Goal: Information Seeking & Learning: Understand process/instructions

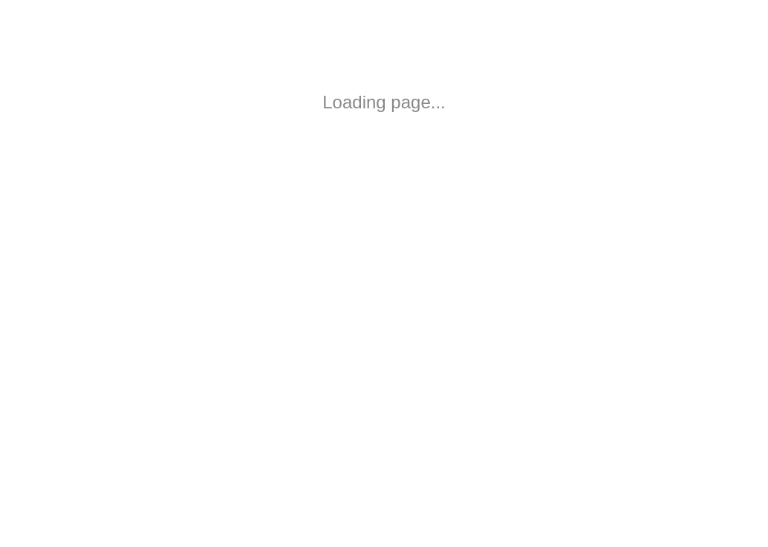
click at [267, 170] on html "Loading page..." at bounding box center [384, 102] width 768 height 205
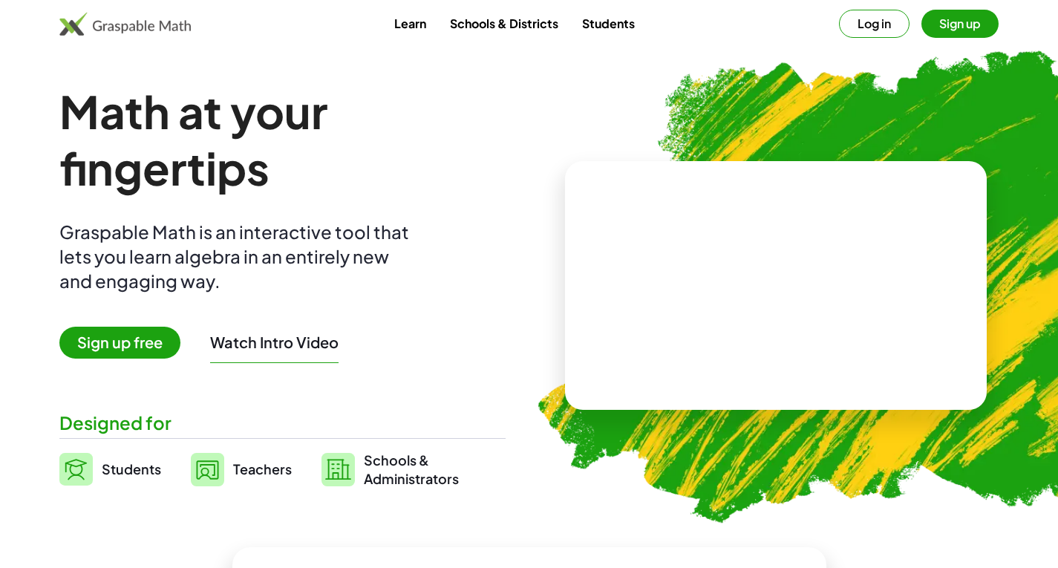
click at [767, 25] on button "Log in" at bounding box center [874, 24] width 71 height 28
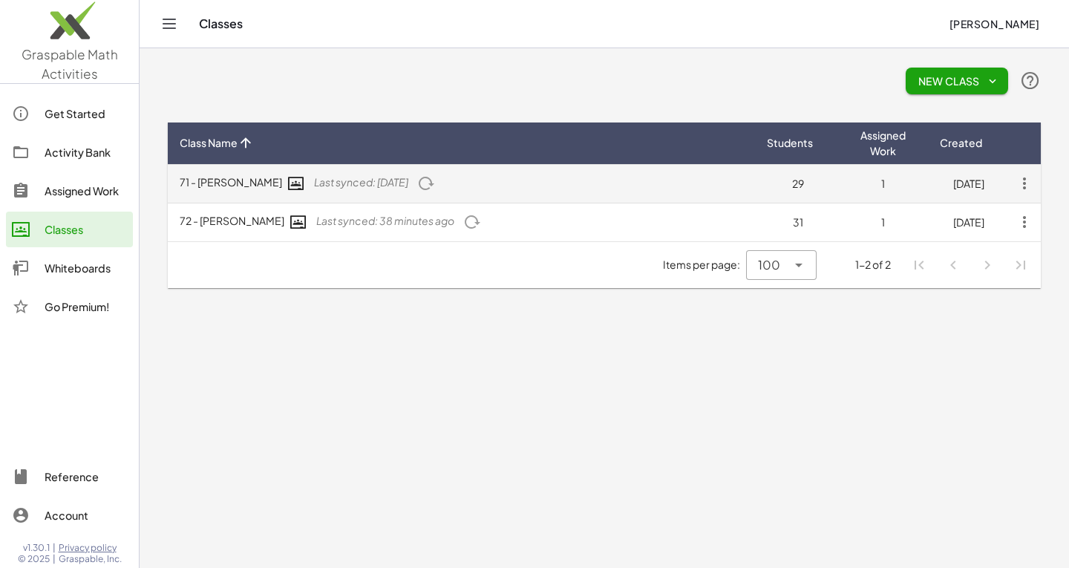
click at [352, 180] on span "Last synced: 2 days ago" at bounding box center [361, 181] width 94 height 13
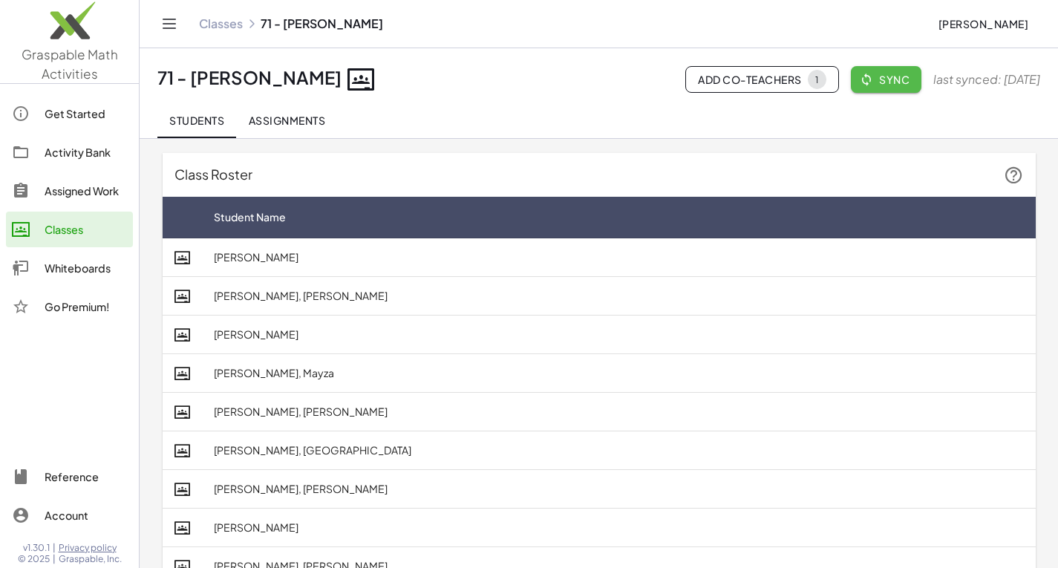
click at [767, 81] on span "Sync" at bounding box center [886, 79] width 47 height 13
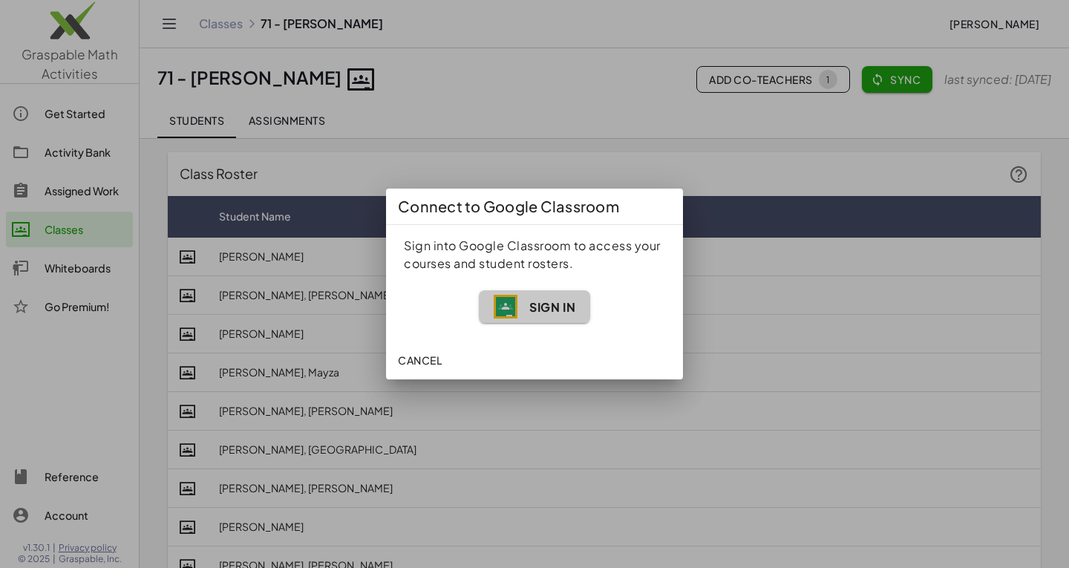
click at [558, 310] on span "Sign In" at bounding box center [552, 307] width 46 height 16
click at [575, 308] on span "Sign In" at bounding box center [552, 307] width 46 height 16
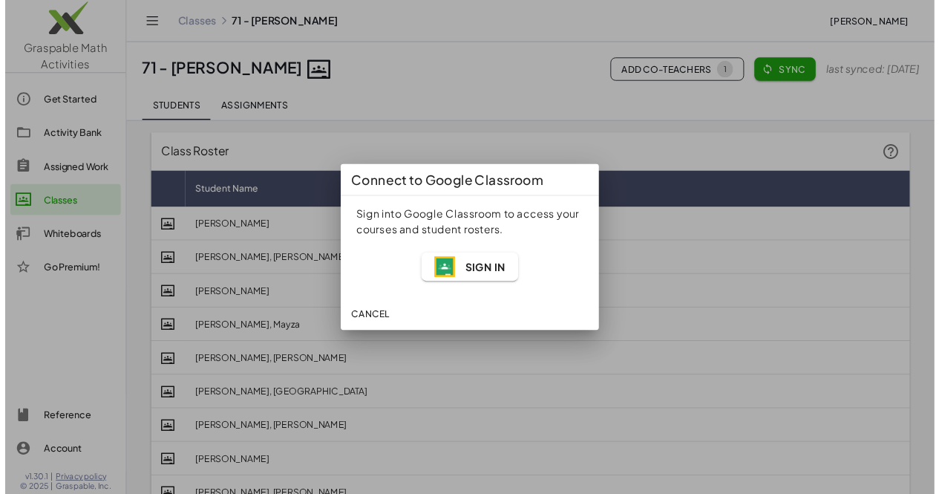
scroll to position [1, 0]
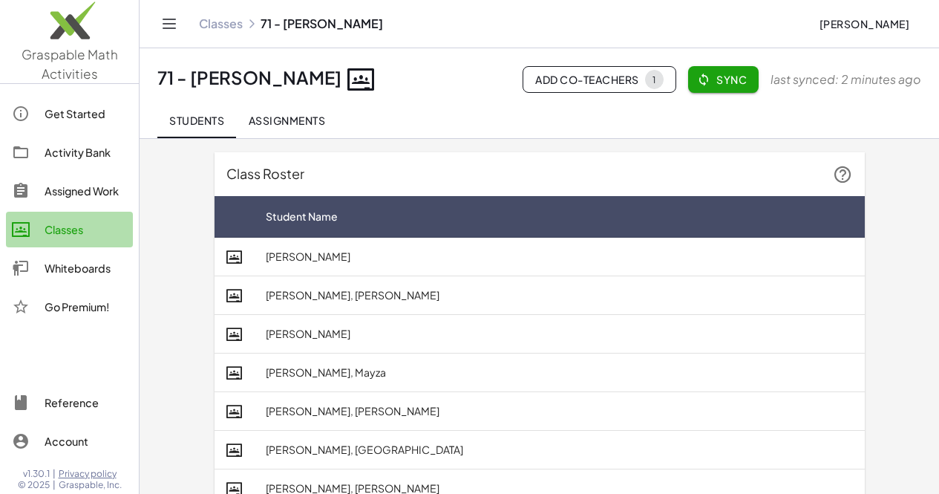
click at [85, 241] on link "Classes" at bounding box center [69, 230] width 127 height 36
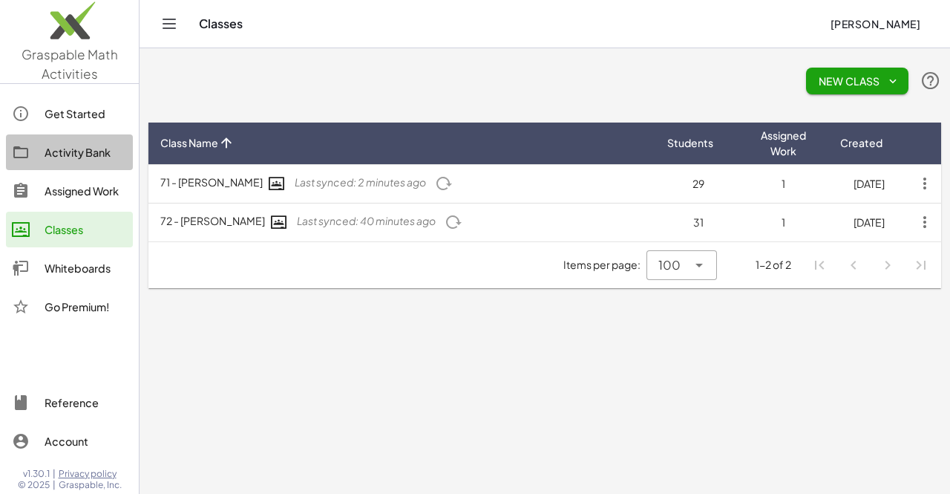
click at [68, 157] on div "Activity Bank" at bounding box center [86, 152] width 82 height 18
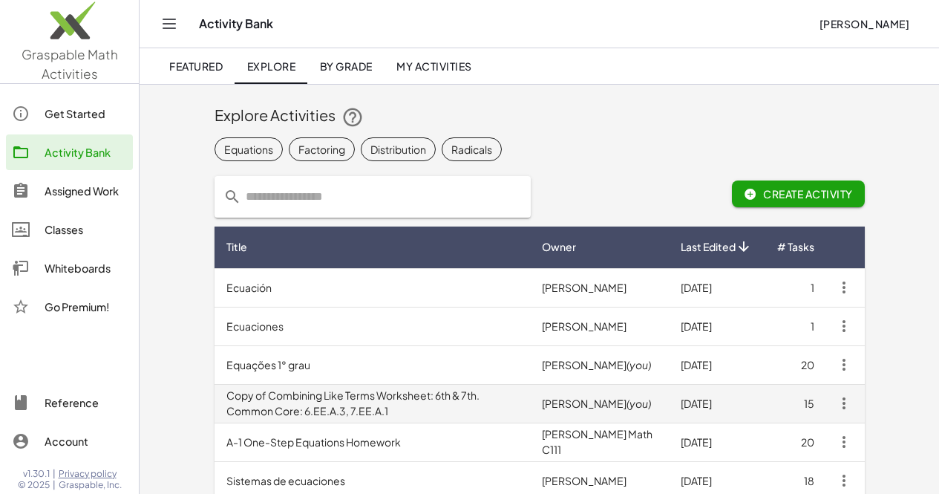
click at [405, 408] on td "Copy of Combining Like Terms Worksheet: 6th & 7th. Common Core: 6.EE.A.3, 7.EE.…" at bounding box center [373, 403] width 316 height 39
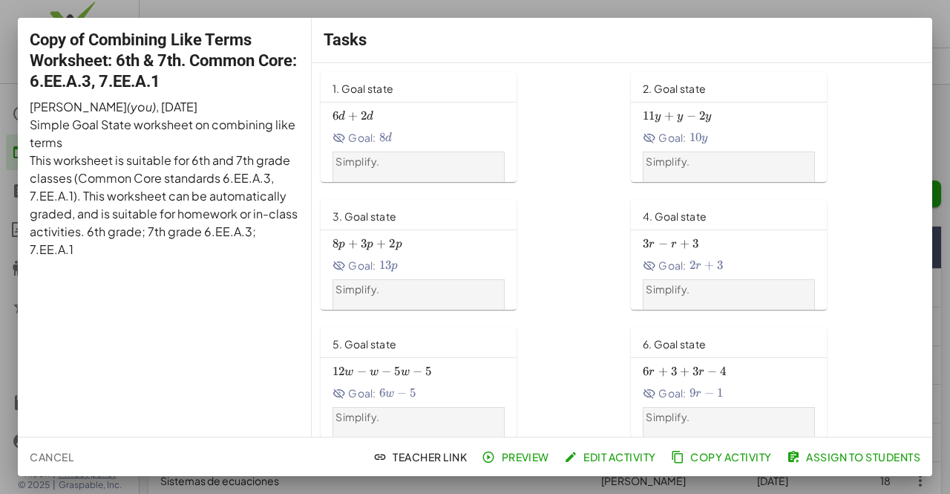
click at [767, 39] on div "Tasks" at bounding box center [622, 40] width 621 height 45
click at [701, 483] on div at bounding box center [475, 247] width 950 height 494
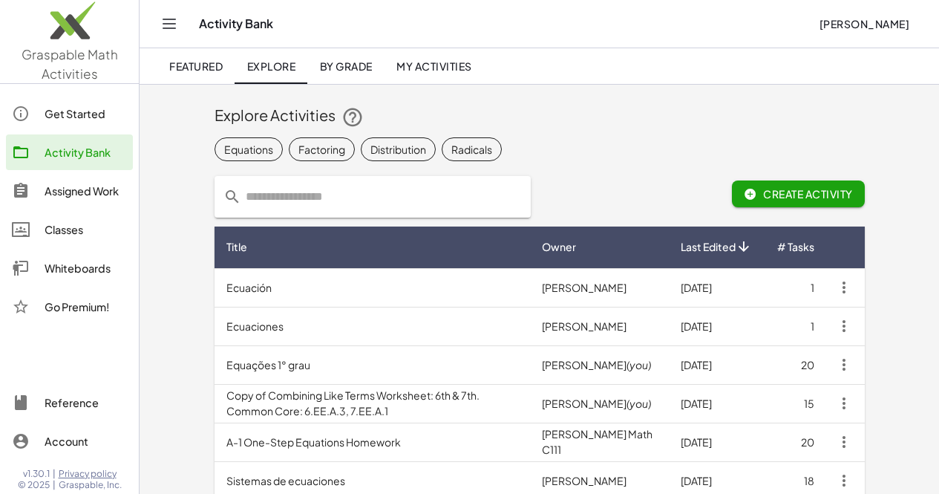
click at [460, 71] on span "My Activities" at bounding box center [435, 65] width 76 height 13
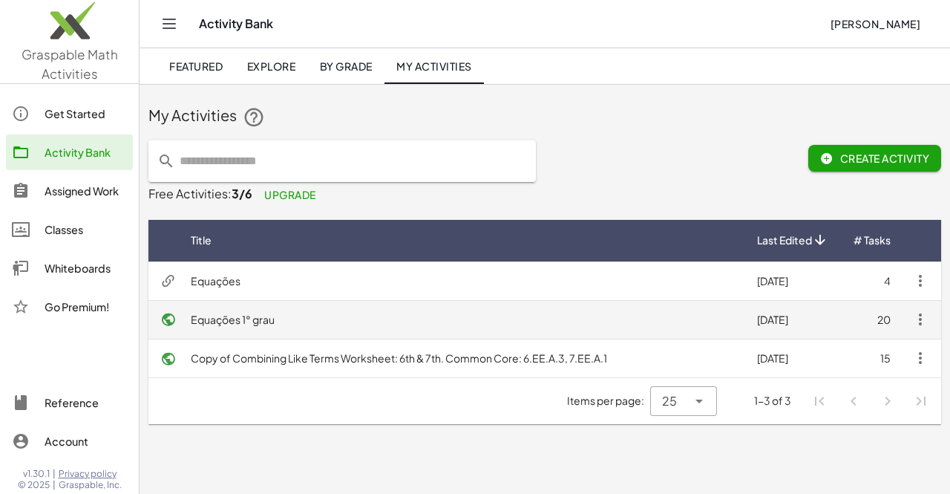
click at [224, 319] on td "Equações 1° grau" at bounding box center [462, 319] width 567 height 39
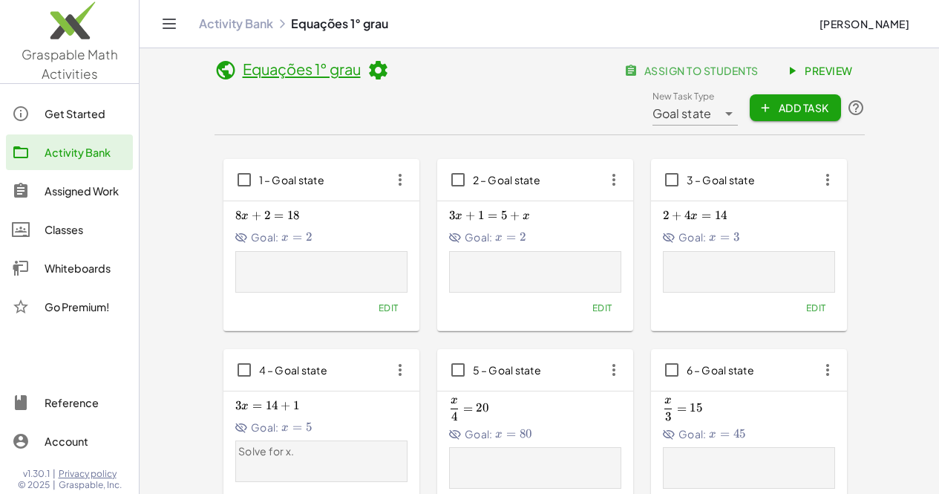
click at [767, 74] on span "Preview" at bounding box center [821, 70] width 65 height 13
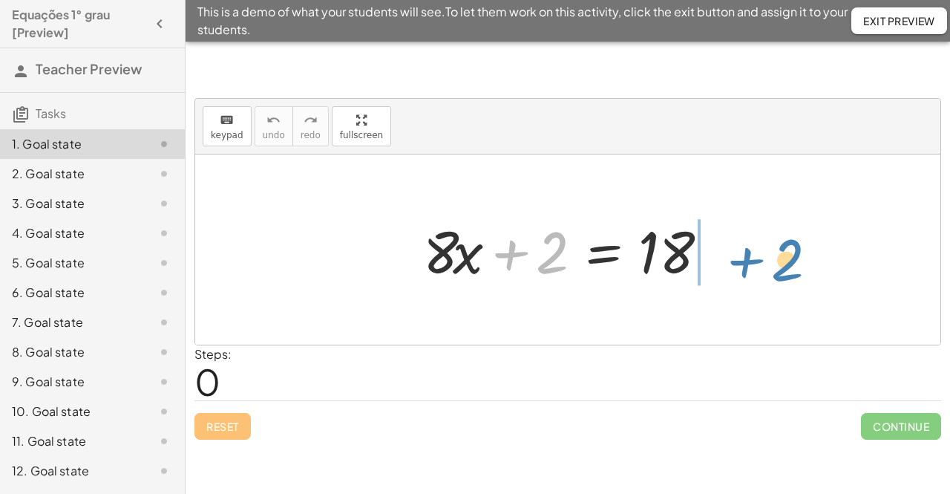
drag, startPoint x: 510, startPoint y: 249, endPoint x: 746, endPoint y: 257, distance: 235.5
click at [746, 257] on div "+ 2 + · 8 · x + 2 = 18" at bounding box center [568, 249] width 746 height 190
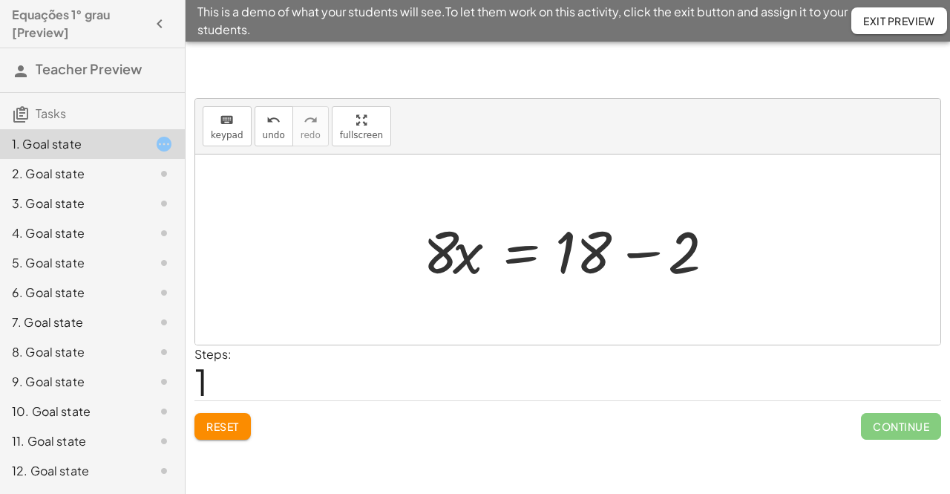
click at [645, 258] on div at bounding box center [574, 250] width 316 height 76
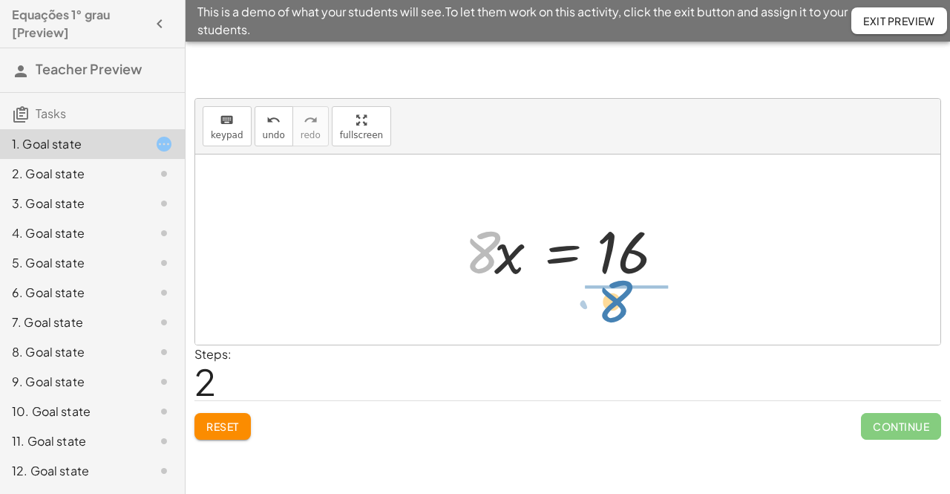
drag, startPoint x: 483, startPoint y: 249, endPoint x: 616, endPoint y: 299, distance: 141.0
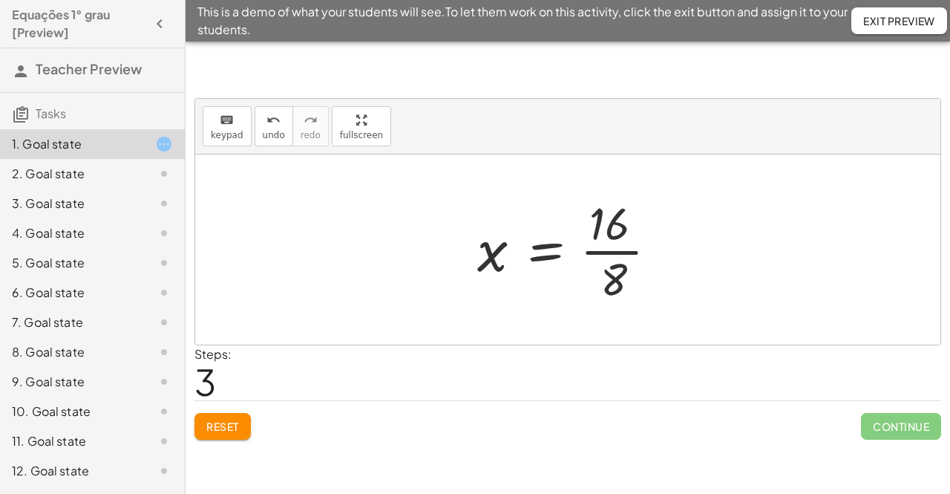
click at [631, 255] on div at bounding box center [573, 249] width 207 height 114
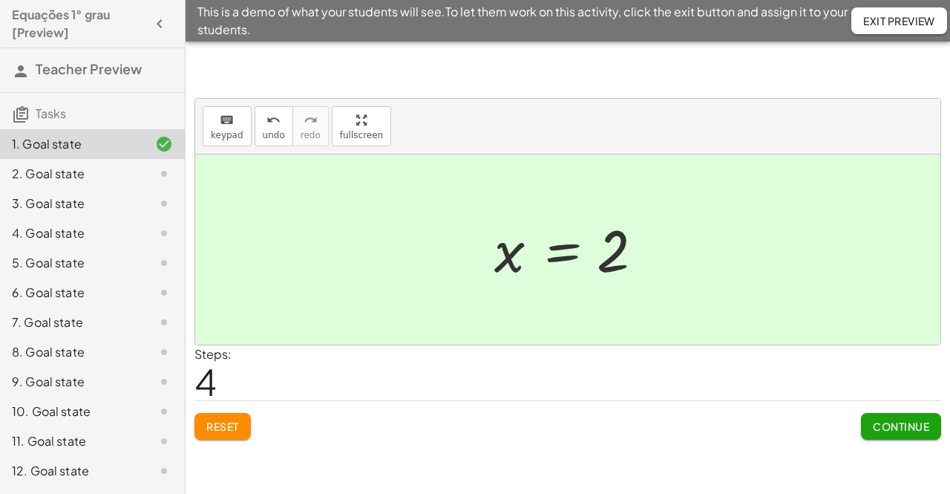
click at [23, 417] on div "10. Goal state" at bounding box center [72, 411] width 120 height 18
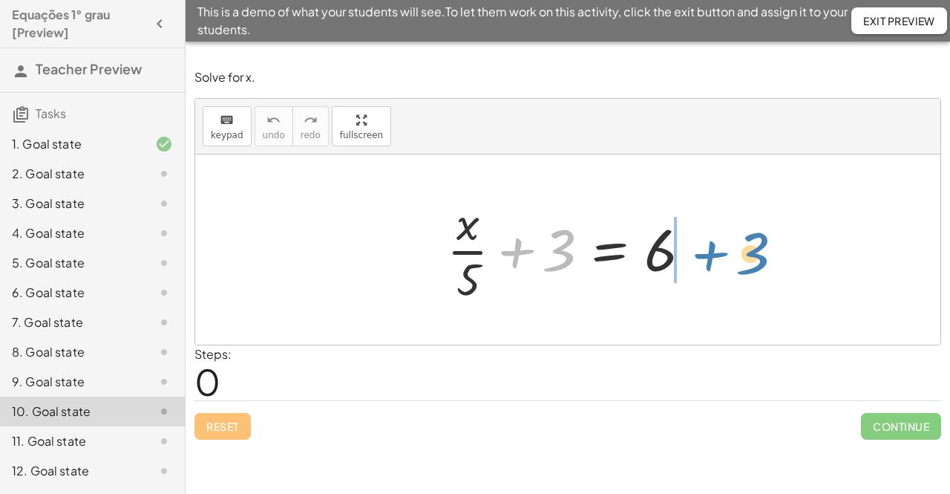
drag, startPoint x: 564, startPoint y: 249, endPoint x: 757, endPoint y: 252, distance: 193.8
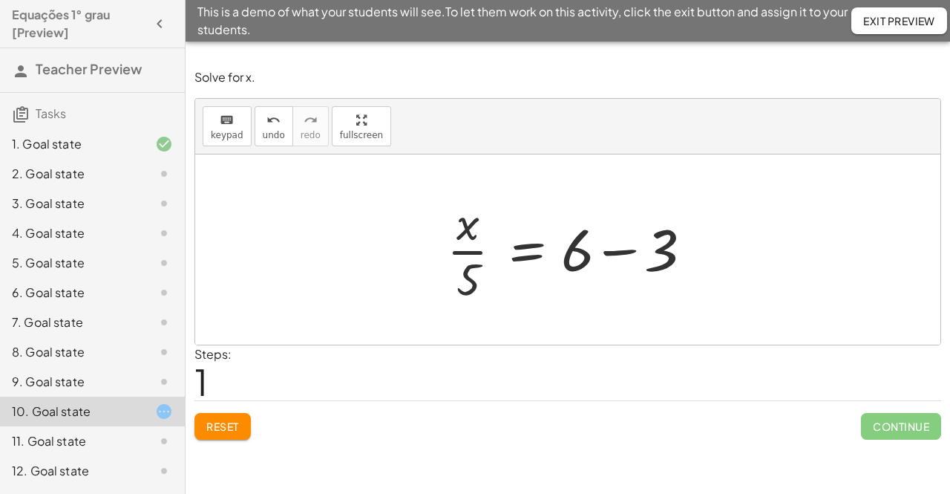
click at [632, 252] on div at bounding box center [574, 249] width 268 height 114
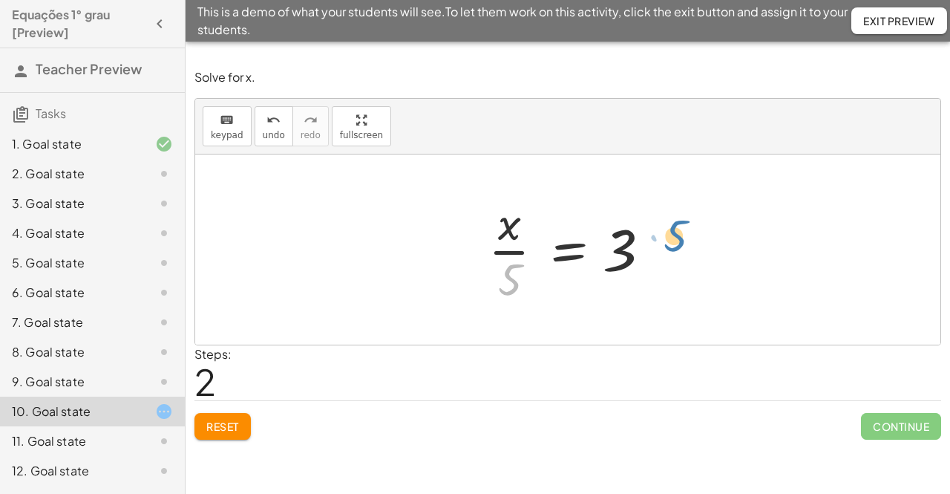
drag, startPoint x: 513, startPoint y: 274, endPoint x: 679, endPoint y: 230, distance: 171.3
drag, startPoint x: 515, startPoint y: 268, endPoint x: 661, endPoint y: 241, distance: 148.1
click at [661, 241] on div at bounding box center [573, 249] width 185 height 114
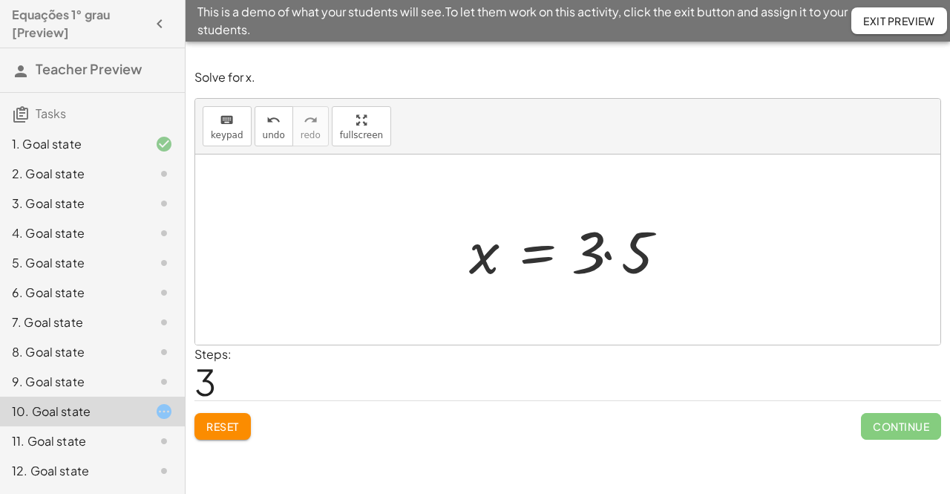
click at [602, 254] on div at bounding box center [573, 250] width 223 height 76
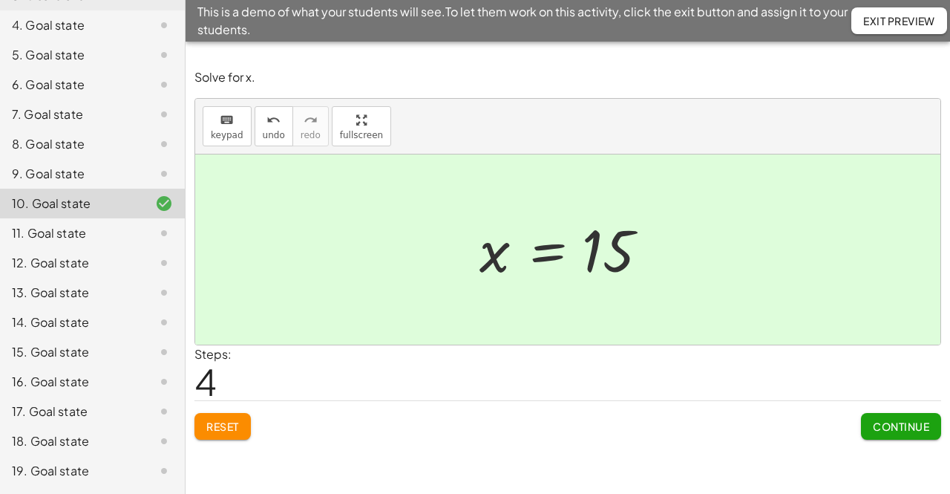
scroll to position [235, 0]
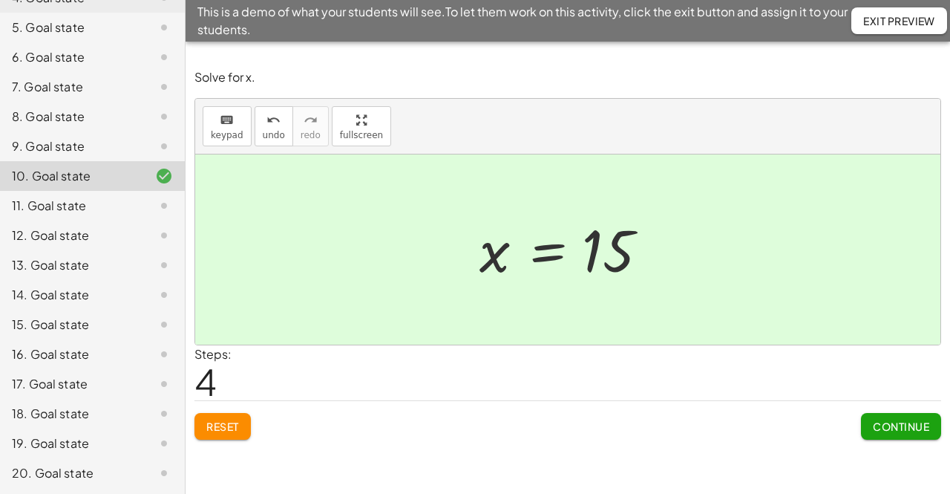
click at [71, 348] on div "16. Goal state" at bounding box center [72, 354] width 120 height 18
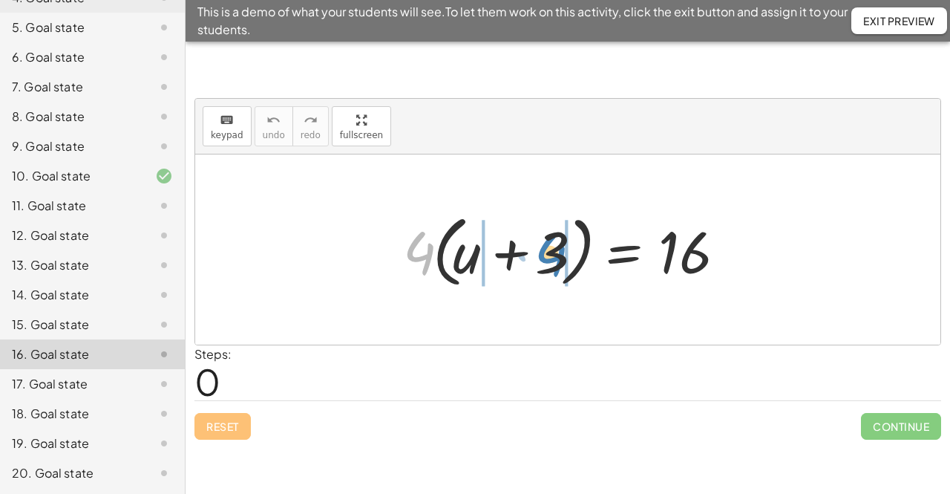
drag, startPoint x: 423, startPoint y: 252, endPoint x: 555, endPoint y: 254, distance: 131.4
click at [555, 254] on div at bounding box center [574, 249] width 356 height 85
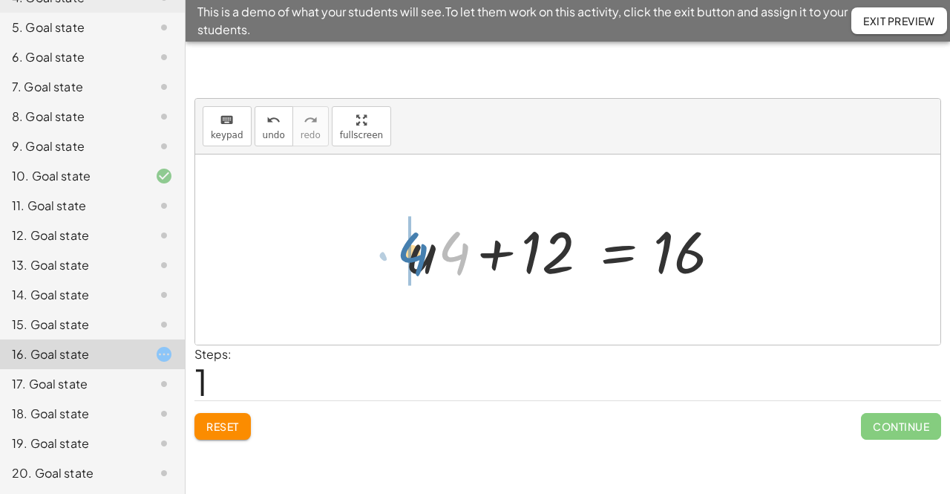
drag, startPoint x: 451, startPoint y: 261, endPoint x: 399, endPoint y: 261, distance: 52.0
click at [253, 440] on div "Reset Continue" at bounding box center [568, 419] width 747 height 39
click at [239, 436] on button "Reset" at bounding box center [223, 426] width 56 height 27
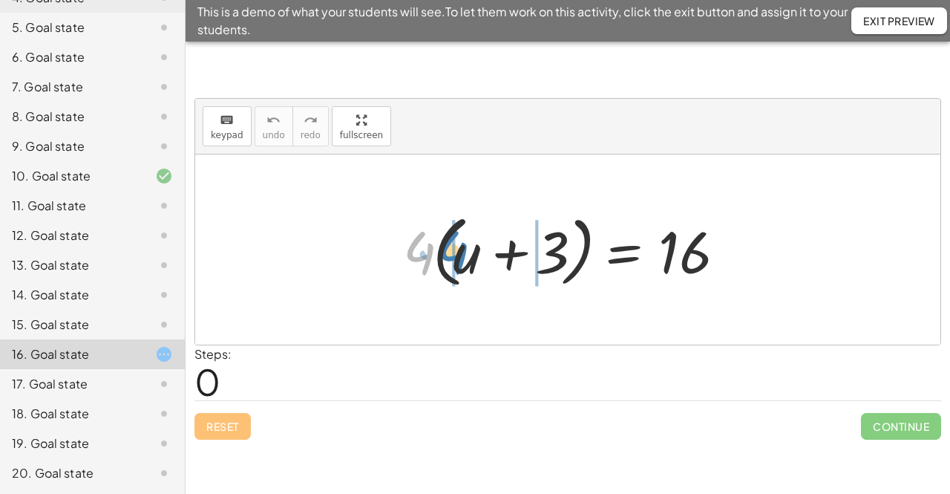
drag, startPoint x: 417, startPoint y: 265, endPoint x: 451, endPoint y: 264, distance: 33.4
click at [451, 264] on div at bounding box center [574, 249] width 356 height 85
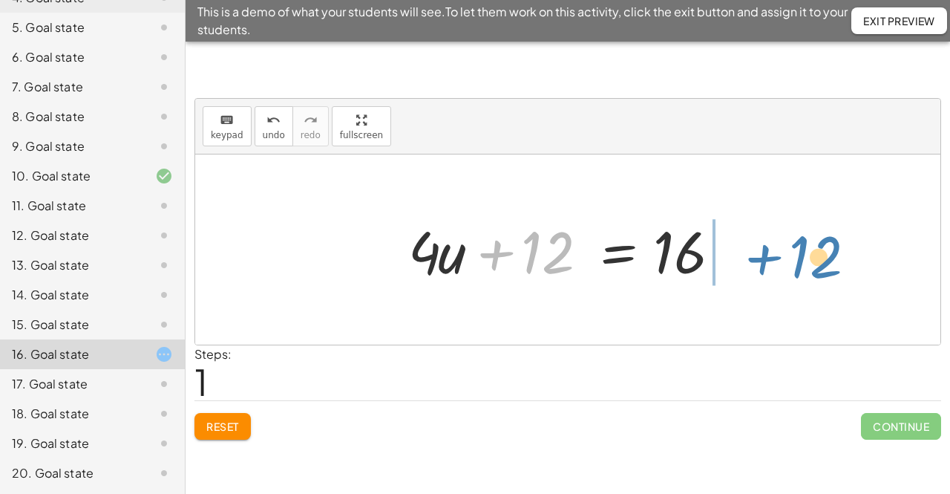
drag, startPoint x: 535, startPoint y: 256, endPoint x: 800, endPoint y: 261, distance: 265.9
click at [800, 261] on div "· 4 · ( + u + 3 ) = 16 + · 4 · u + · 4 · 3 = 16 + 12 + u + = [DATE]" at bounding box center [568, 249] width 746 height 190
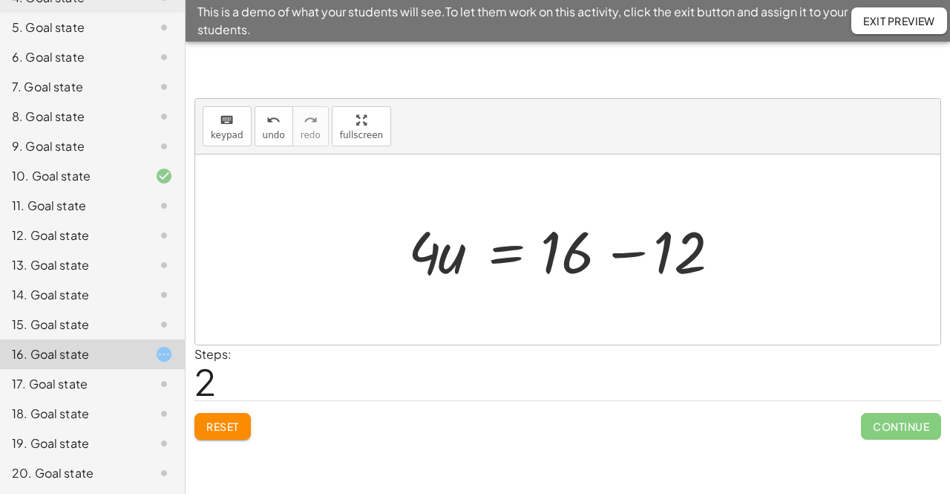
click at [628, 250] on div at bounding box center [573, 250] width 345 height 76
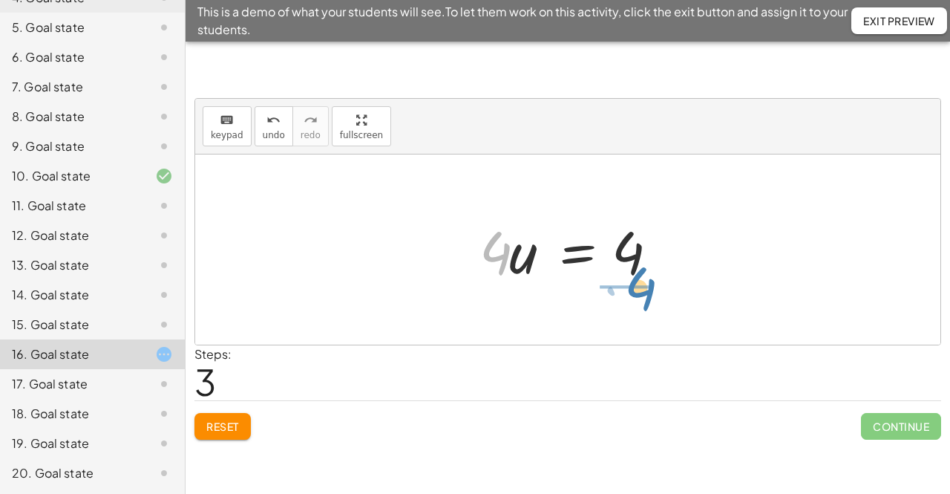
drag, startPoint x: 484, startPoint y: 254, endPoint x: 629, endPoint y: 290, distance: 149.1
click at [629, 290] on div "· 4 · ( + u + 3 ) = 16 + · 4 · u + · 4 · 3 = 16 + · 4 · u + 12 = 16 · 4 · u = +…" at bounding box center [567, 250] width 221 height 84
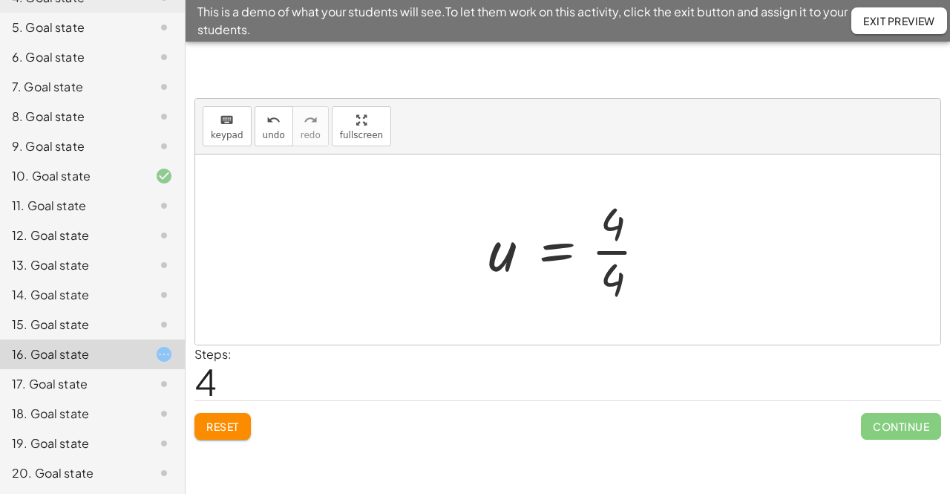
click at [627, 254] on div at bounding box center [573, 249] width 185 height 114
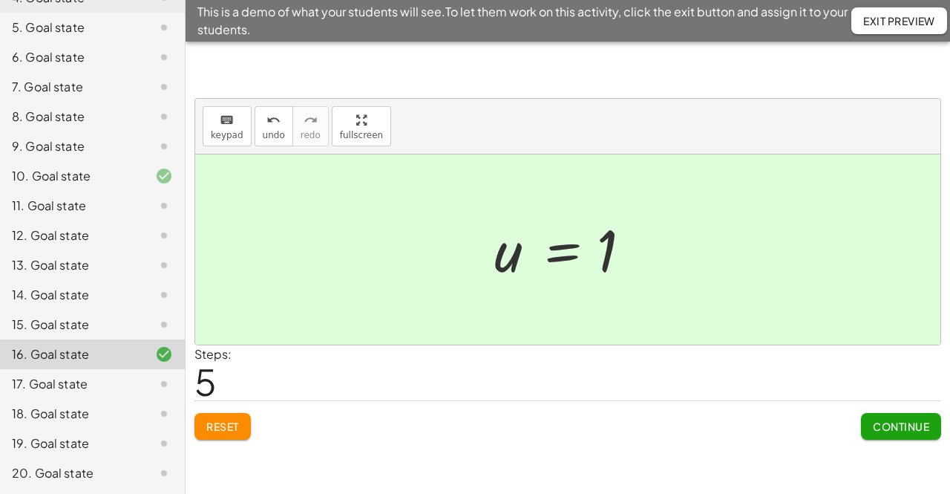
click at [226, 423] on span "Reset" at bounding box center [222, 426] width 33 height 13
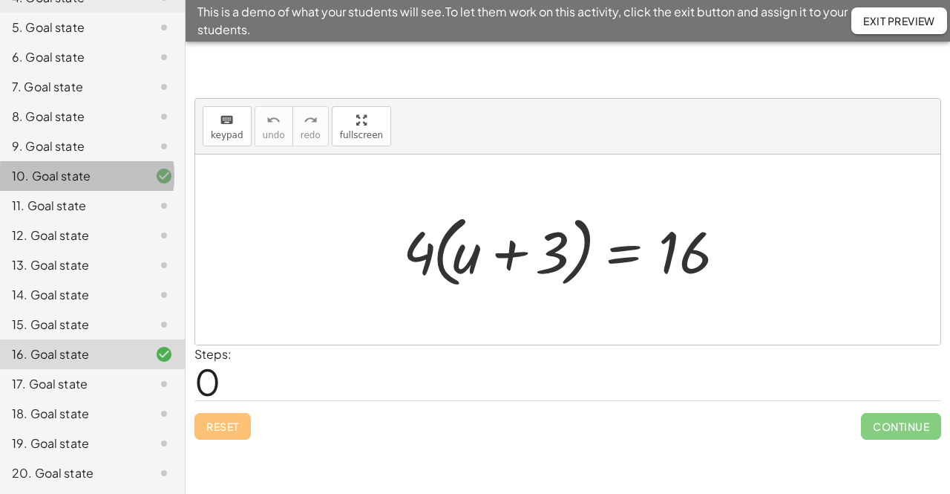
click at [108, 170] on div "10. Goal state" at bounding box center [72, 176] width 120 height 18
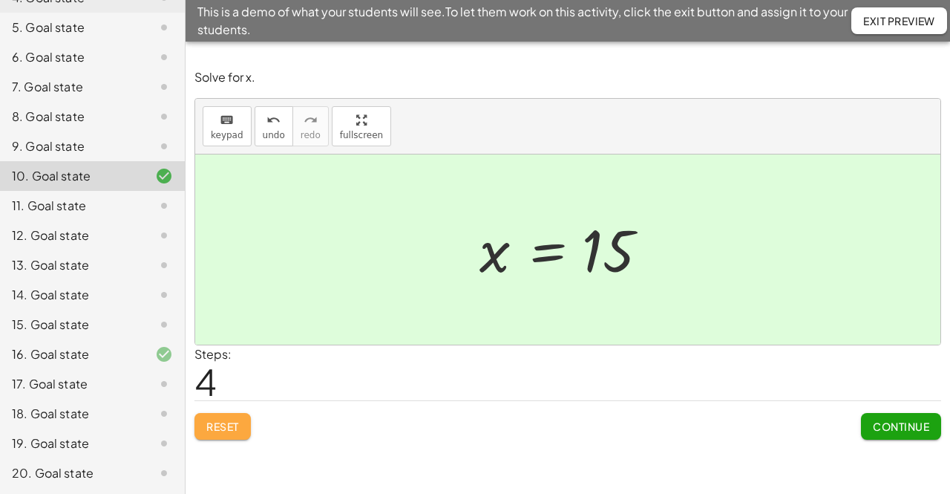
click at [195, 423] on button "Reset" at bounding box center [223, 426] width 56 height 27
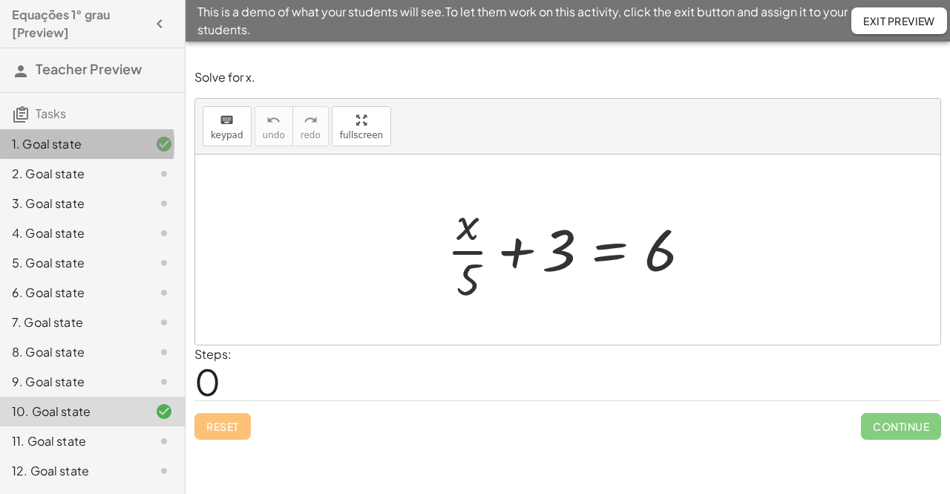
click at [102, 137] on div "1. Goal state" at bounding box center [72, 144] width 120 height 18
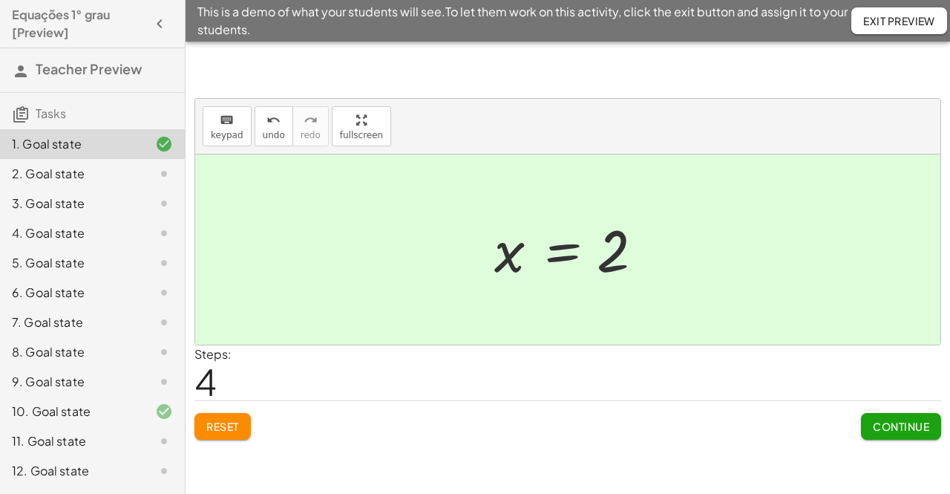
click at [221, 417] on button "Reset" at bounding box center [223, 426] width 56 height 27
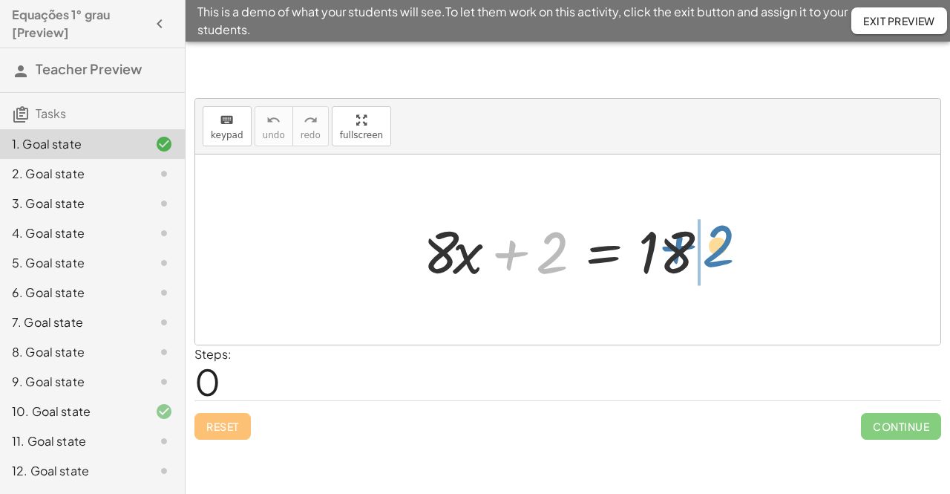
drag, startPoint x: 515, startPoint y: 253, endPoint x: 702, endPoint y: 251, distance: 186.4
click at [702, 251] on div at bounding box center [574, 250] width 316 height 76
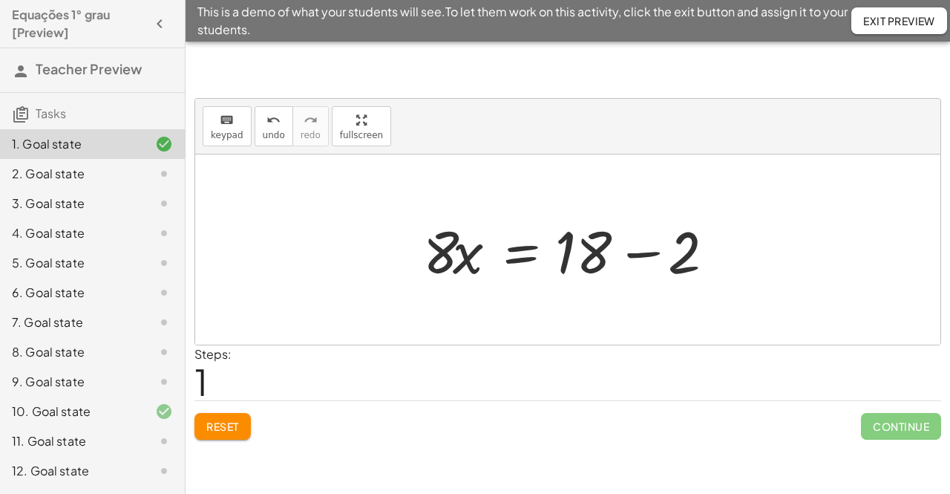
click at [639, 257] on div at bounding box center [574, 250] width 316 height 76
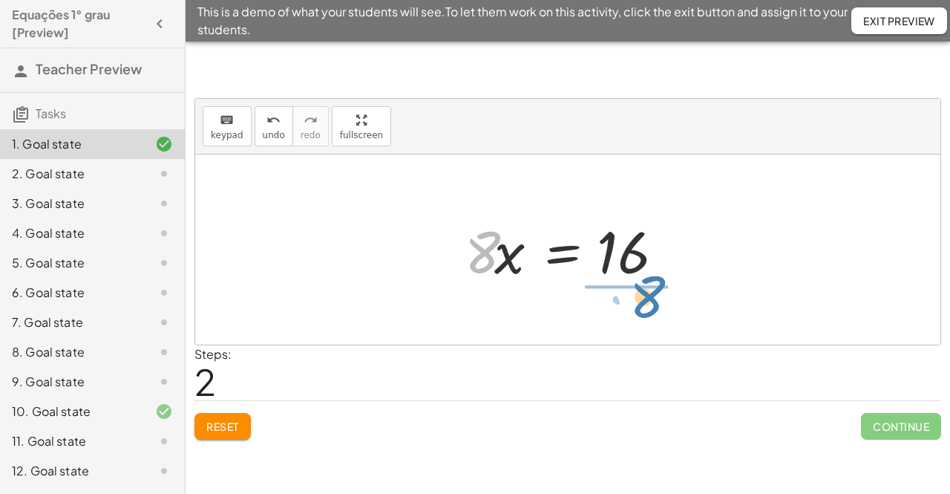
drag, startPoint x: 493, startPoint y: 238, endPoint x: 658, endPoint y: 283, distance: 170.8
click at [658, 283] on div at bounding box center [573, 250] width 232 height 76
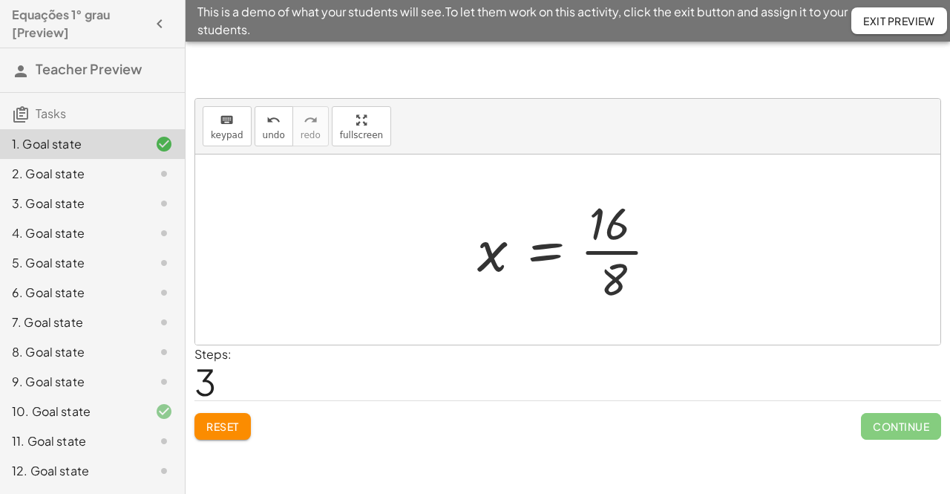
click at [632, 254] on div at bounding box center [573, 249] width 207 height 114
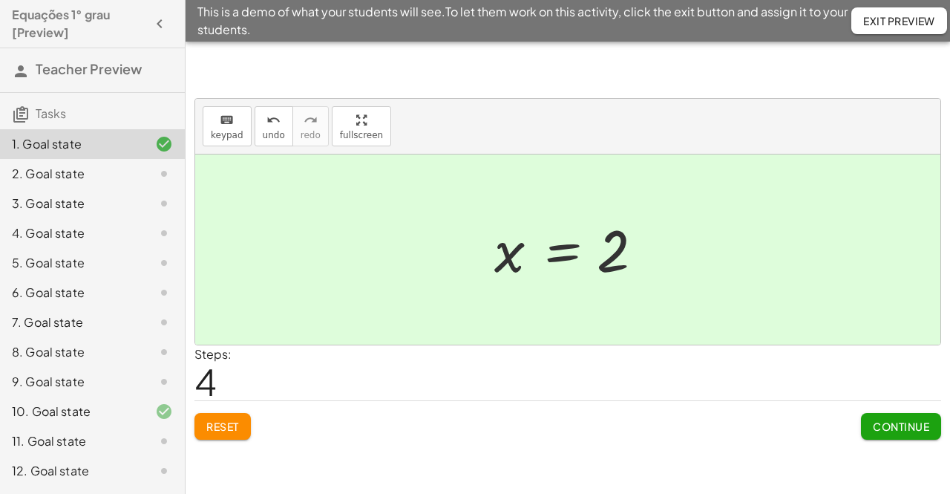
drag, startPoint x: 254, startPoint y: 529, endPoint x: 558, endPoint y: -65, distance: 666.5
